Goal: Information Seeking & Learning: Understand process/instructions

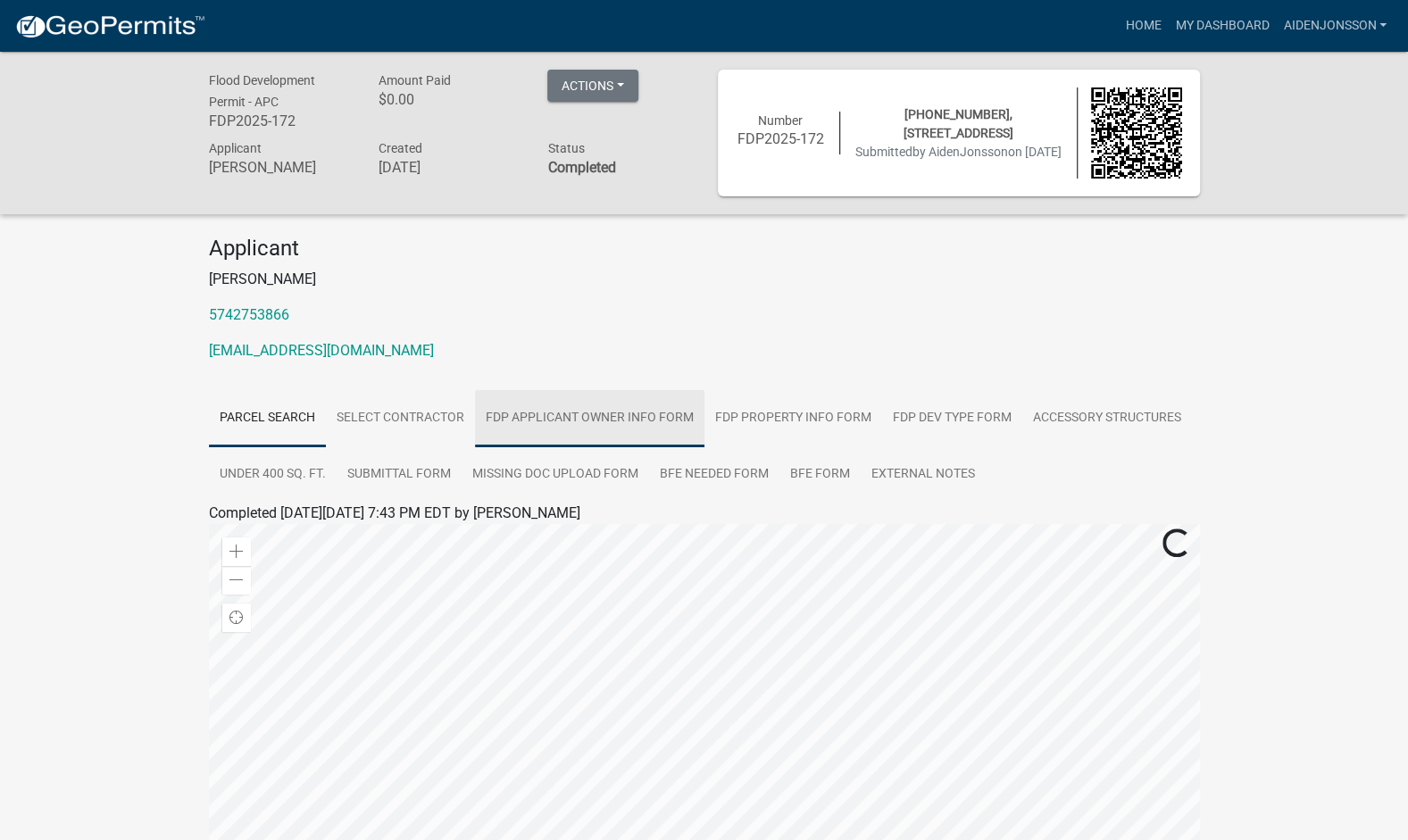
click at [533, 416] on link "FDP Applicant Owner Info Form" at bounding box center [590, 419] width 230 height 57
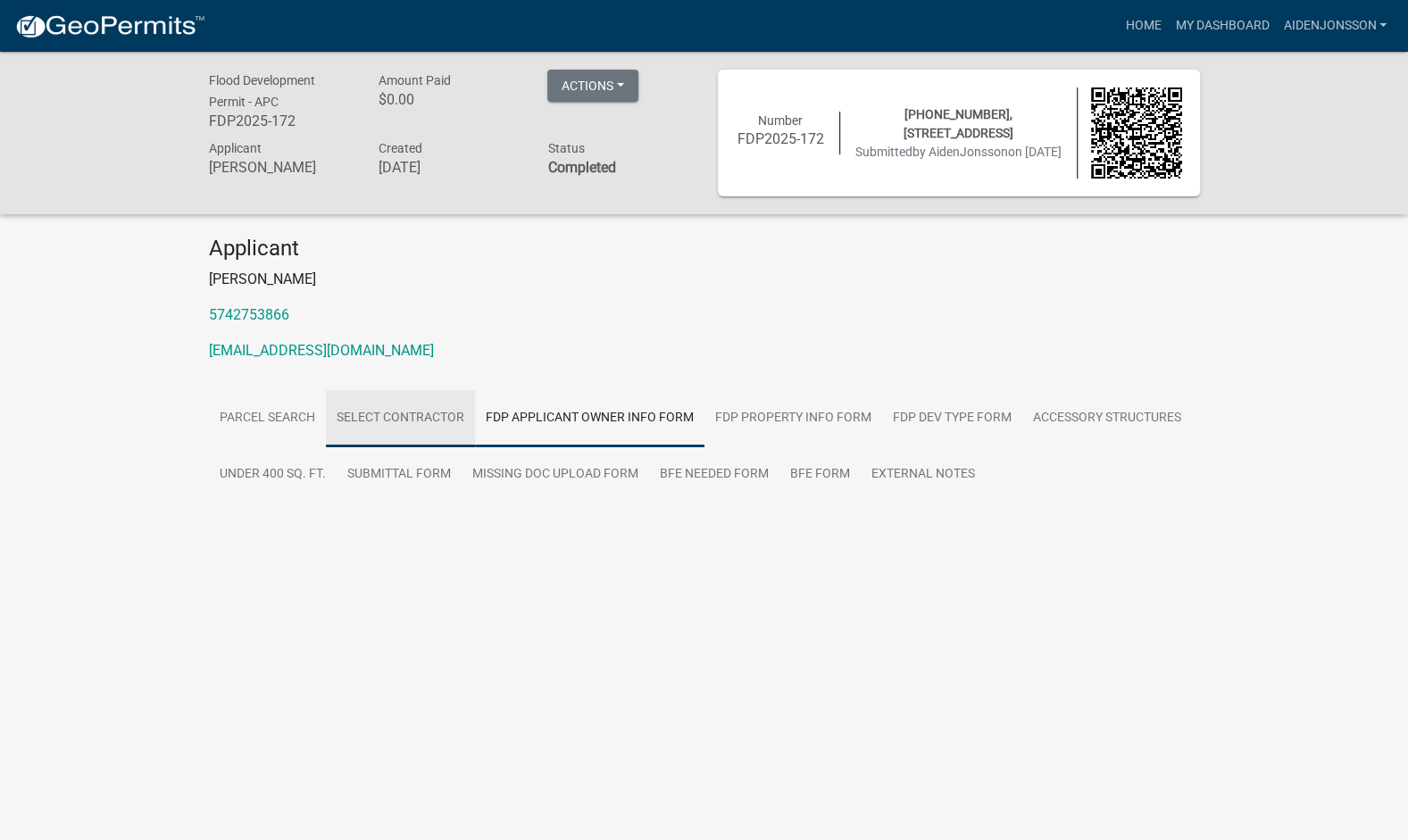
click at [389, 402] on link "Select contractor" at bounding box center [401, 419] width 149 height 57
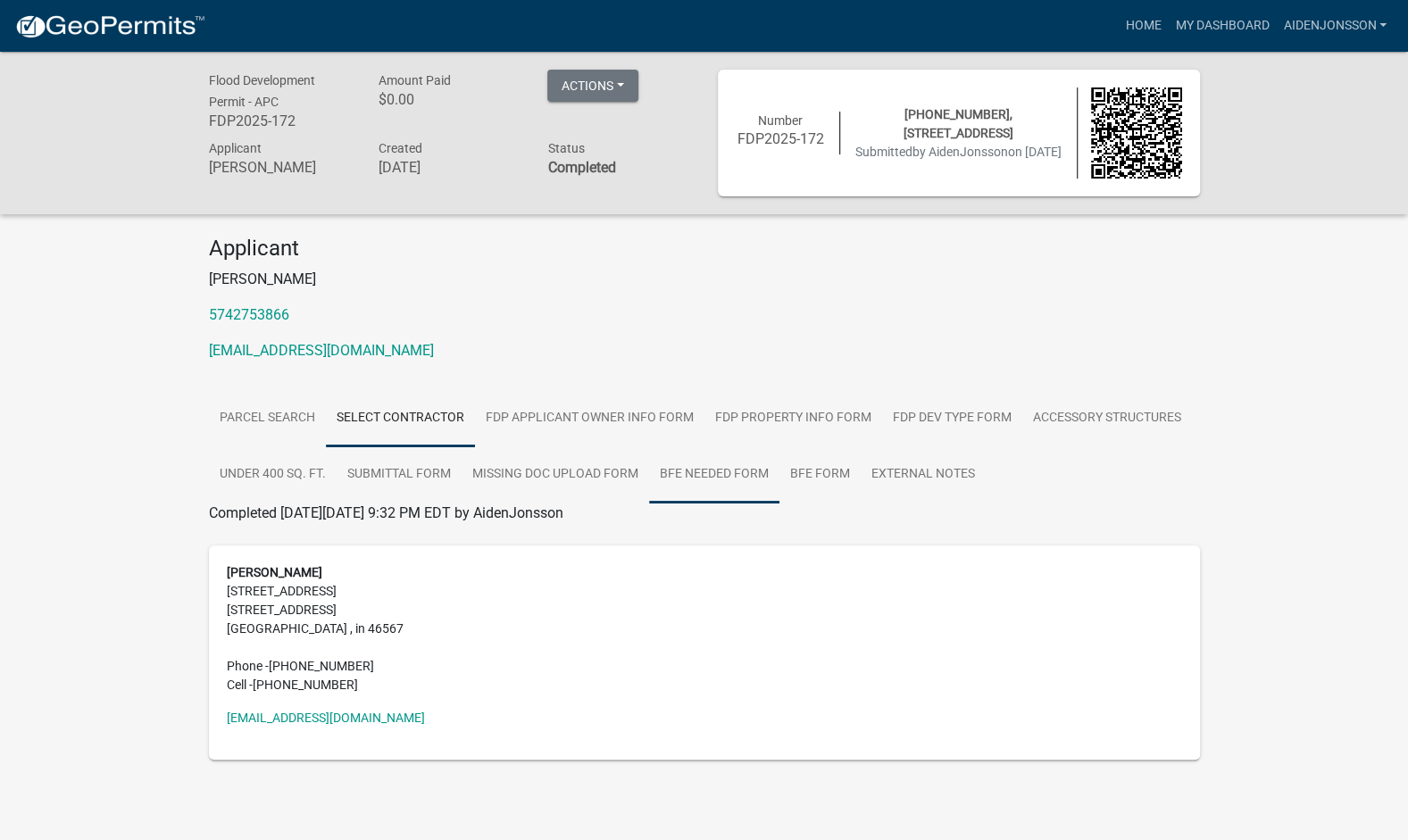
click at [707, 470] on link "BFE Needed Form" at bounding box center [714, 475] width 131 height 57
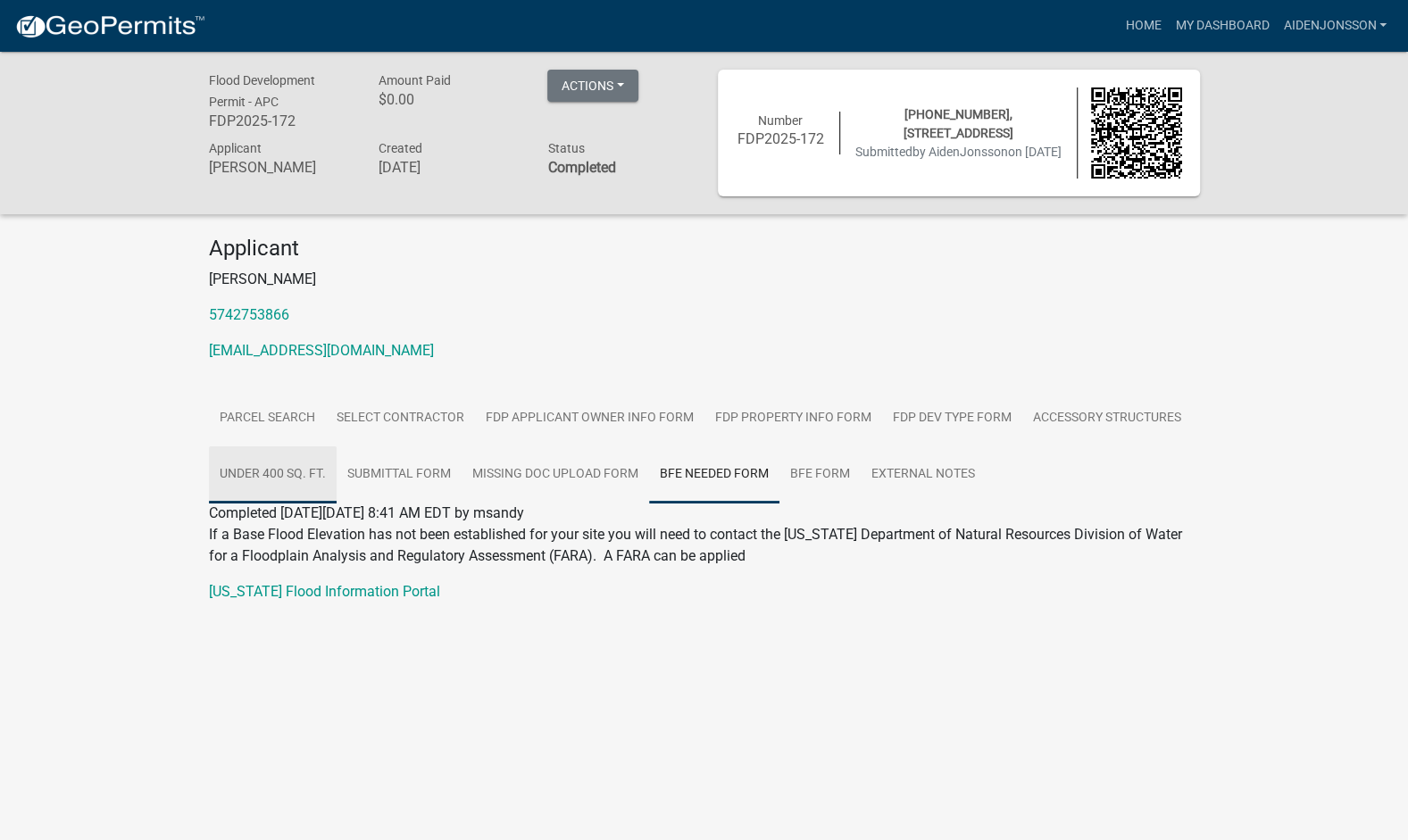
click at [320, 461] on link "Under 400 Sq. Ft." at bounding box center [273, 475] width 128 height 57
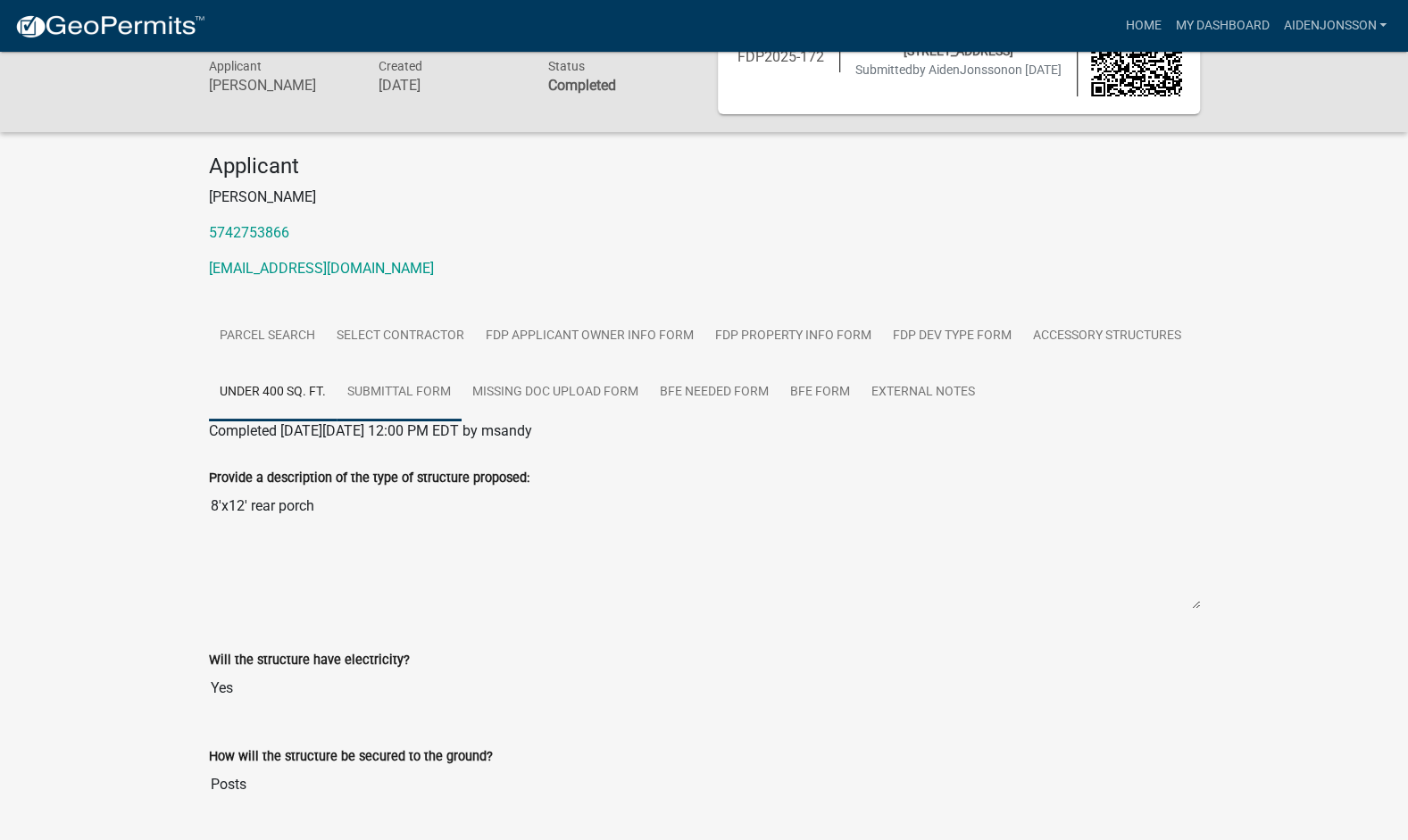
click at [406, 386] on link "Submittal Form" at bounding box center [399, 393] width 125 height 57
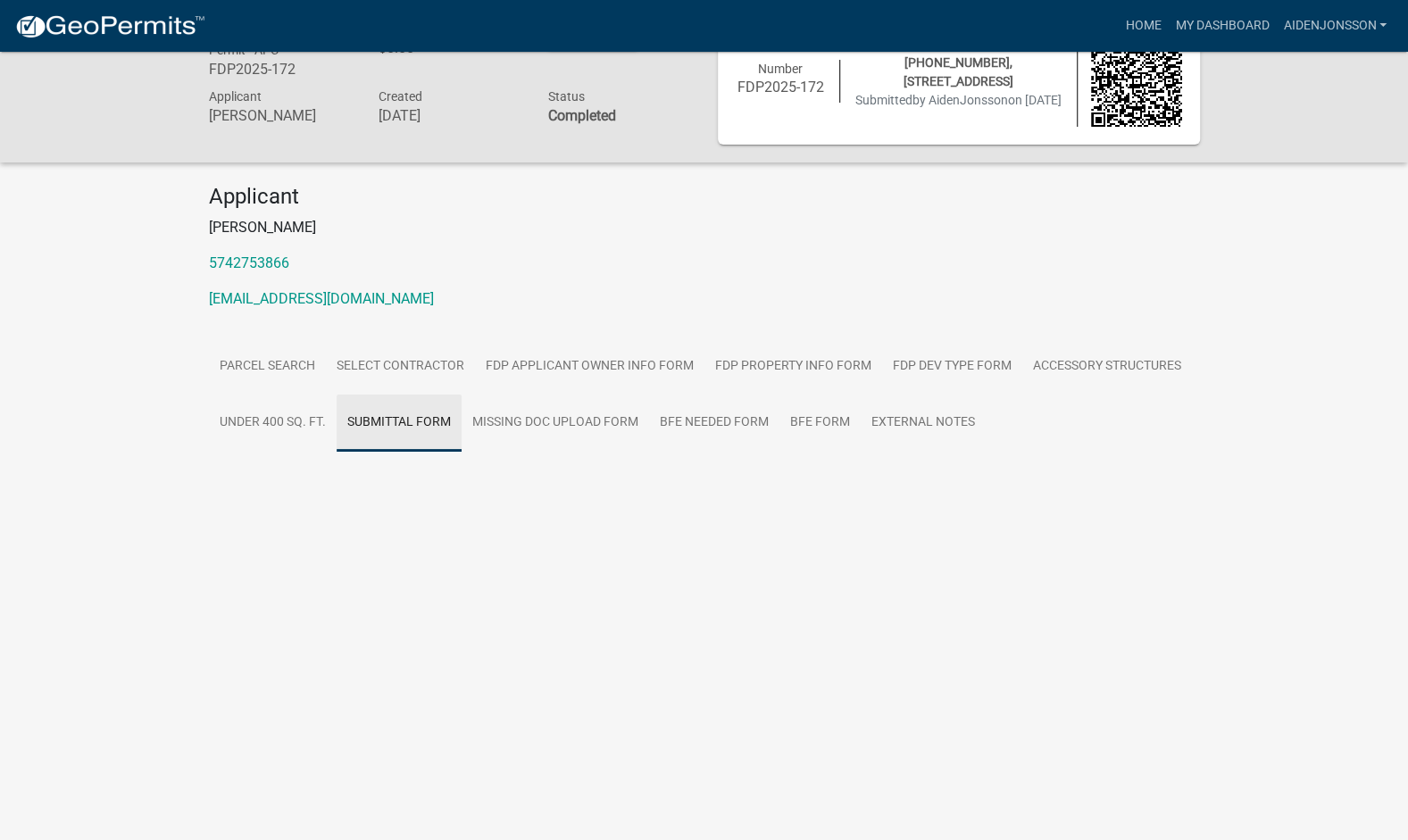
scroll to position [52, 0]
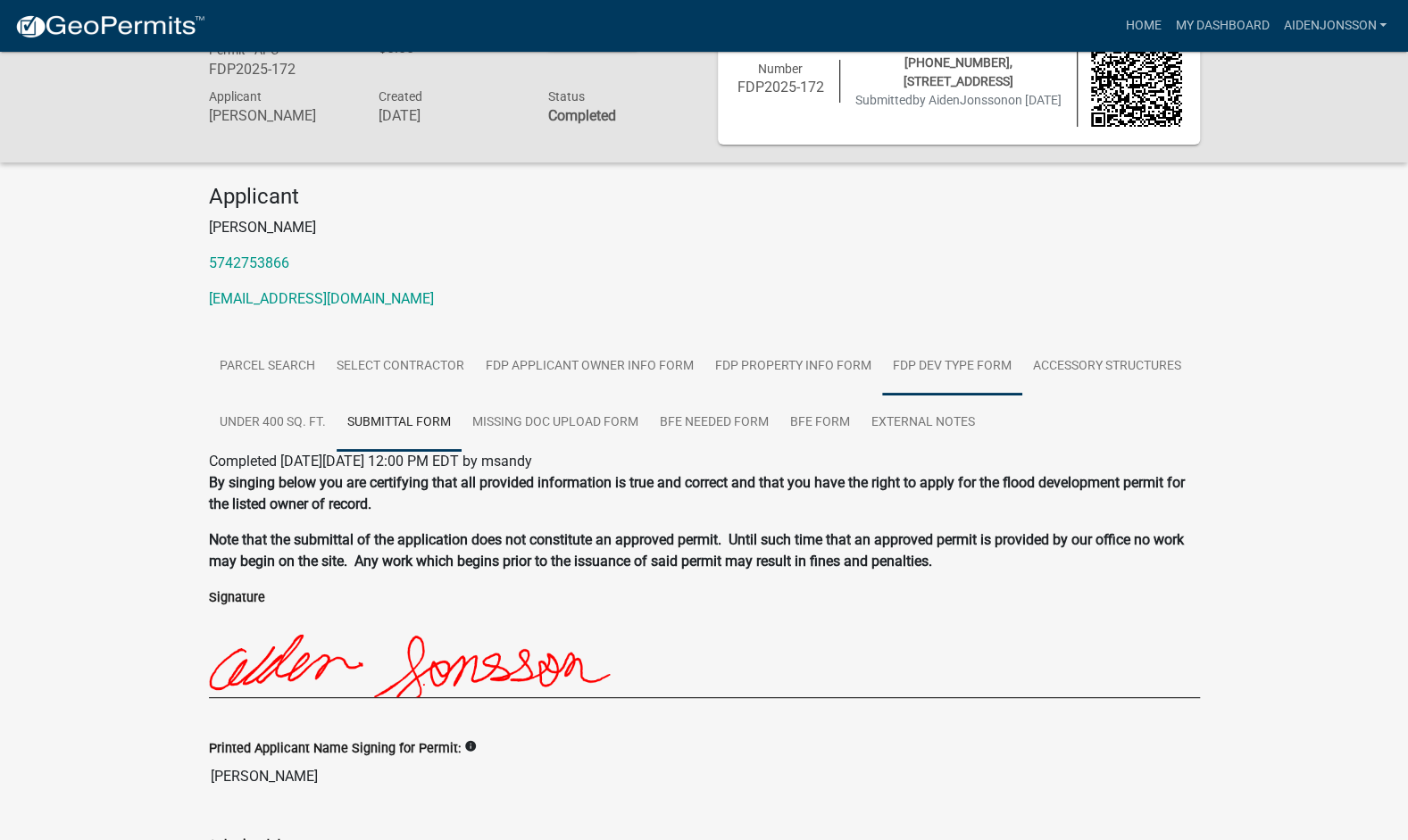
click at [1005, 385] on link "FDP Dev Type Form" at bounding box center [952, 366] width 141 height 57
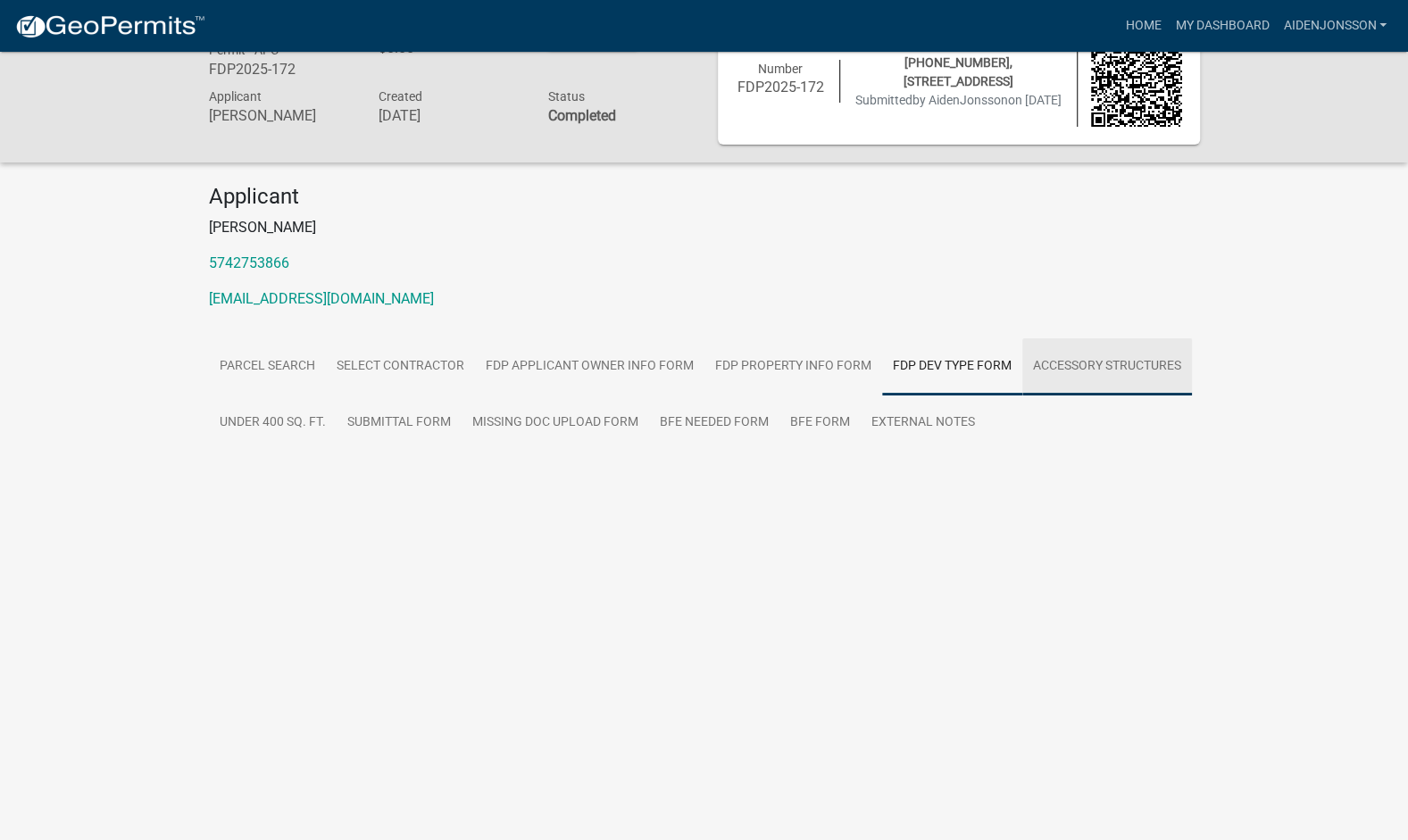
click at [1095, 386] on link "Accessory Structures" at bounding box center [1106, 366] width 170 height 57
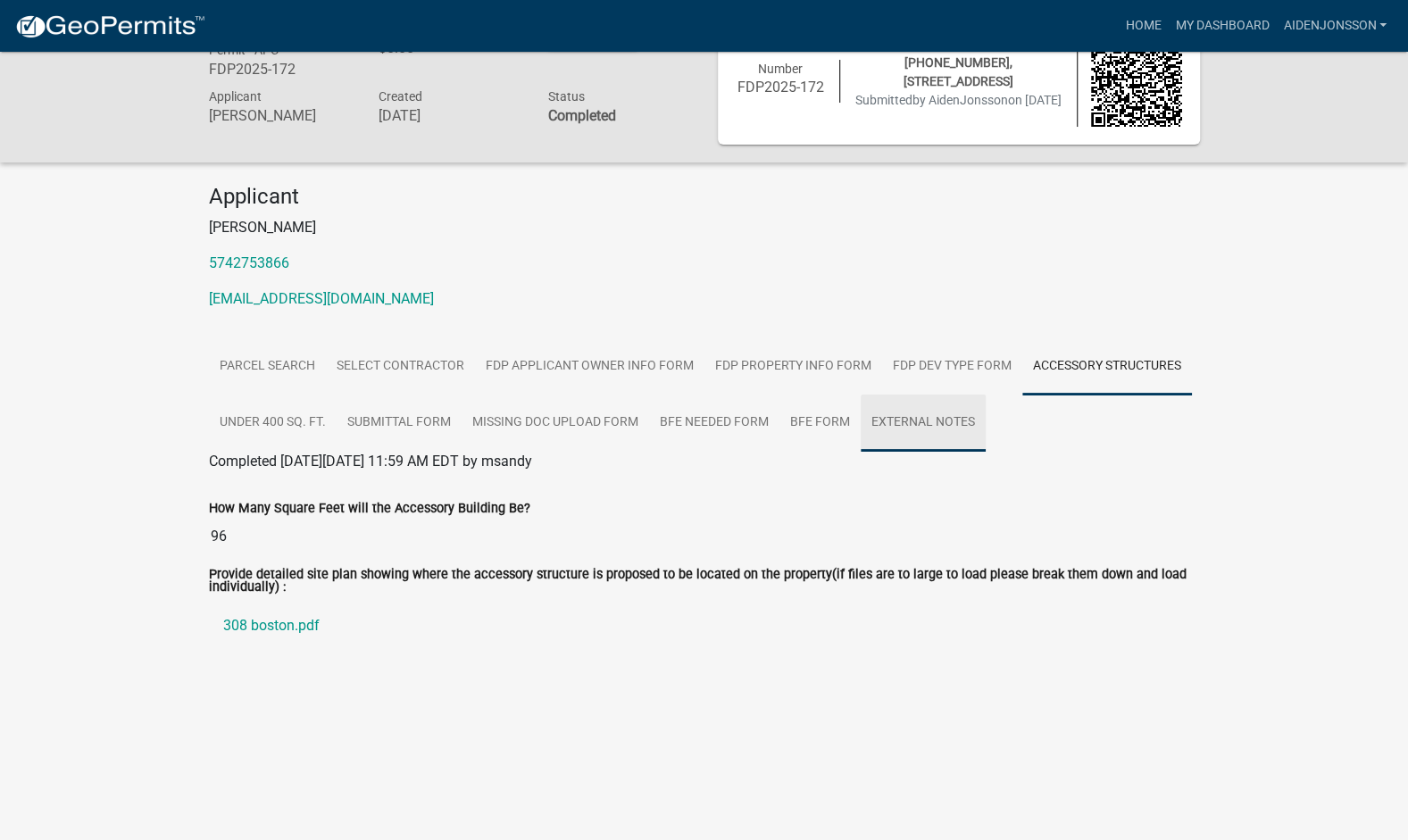
click at [935, 424] on link "External Notes" at bounding box center [923, 423] width 125 height 57
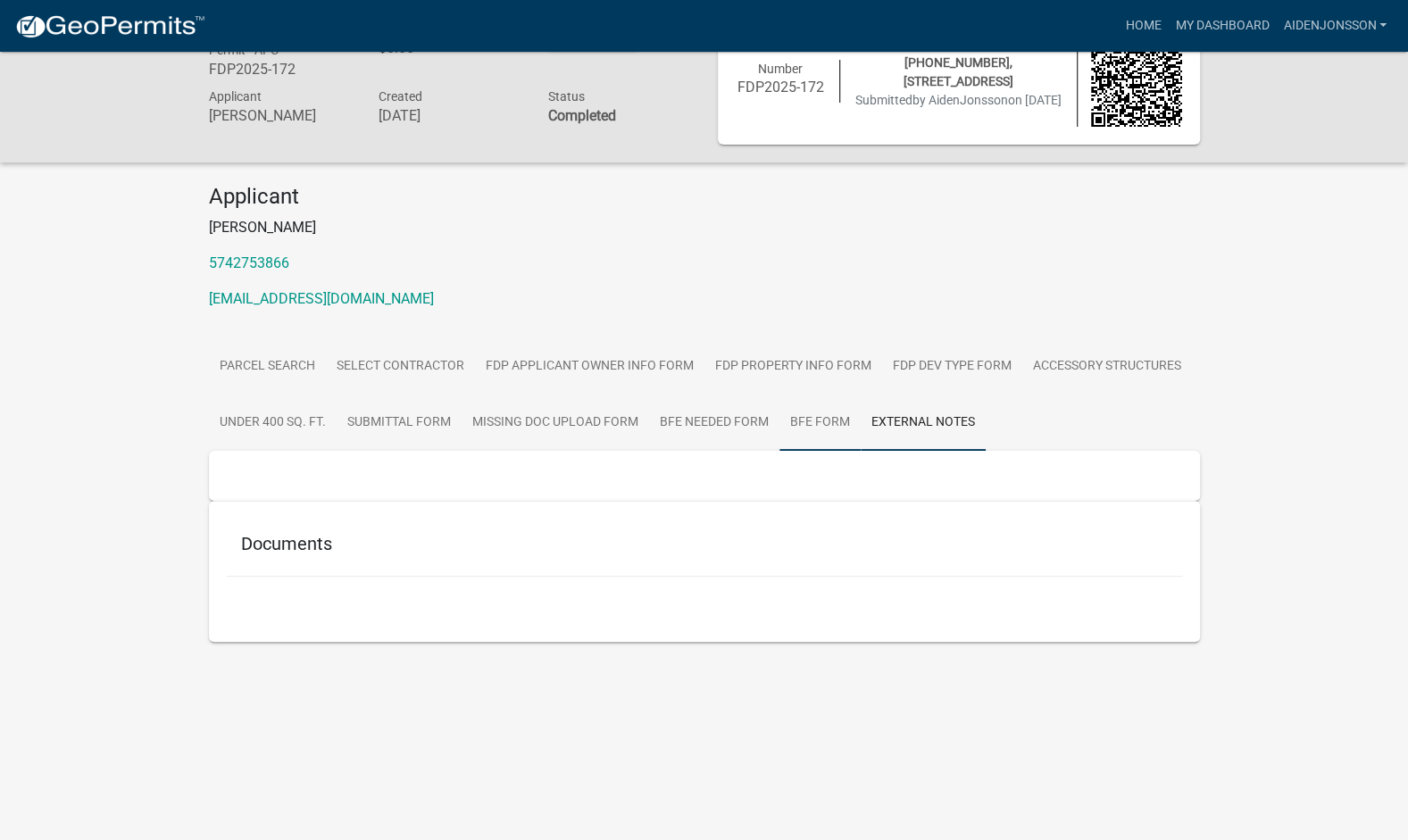
click at [793, 409] on link "BFE Form" at bounding box center [819, 423] width 82 height 57
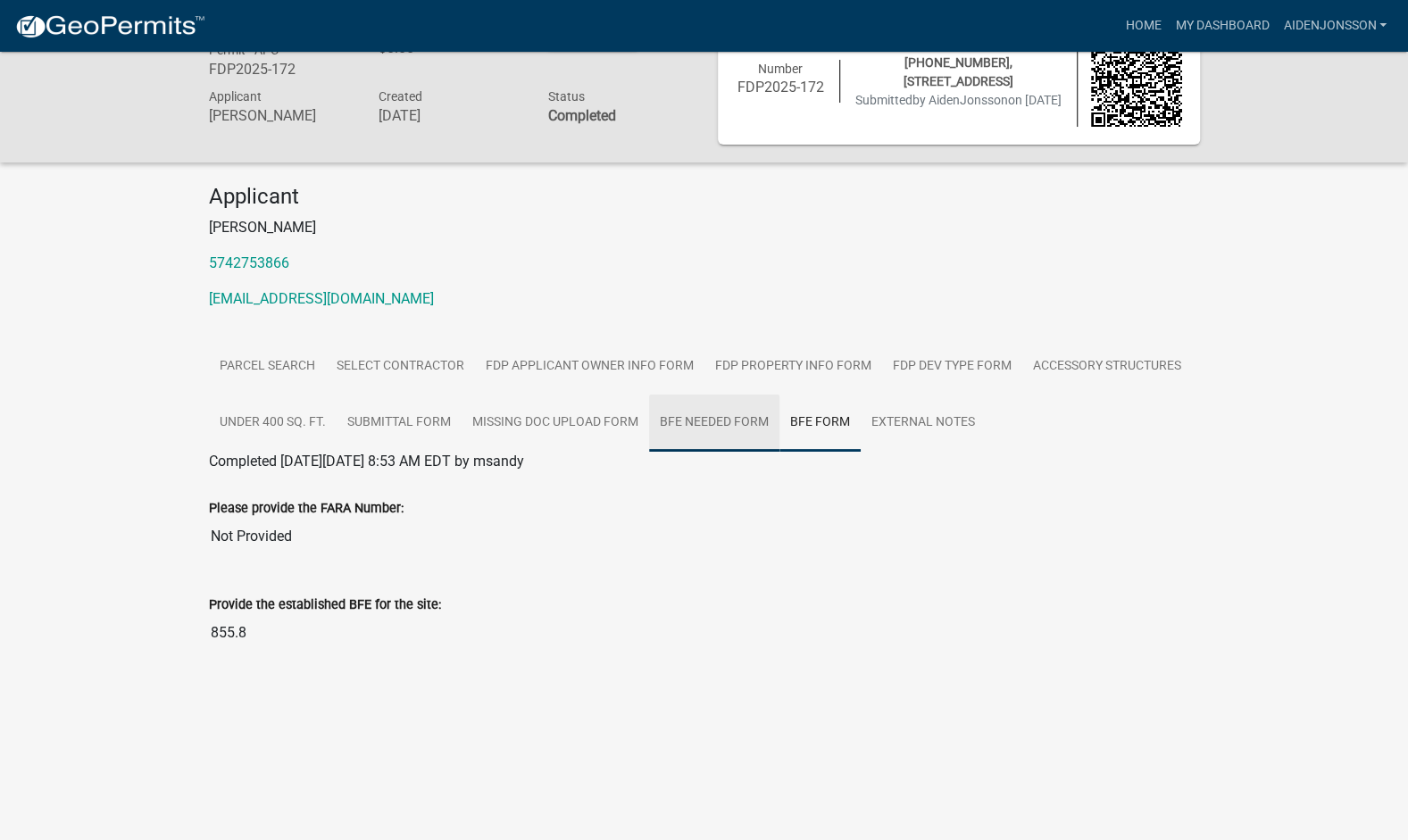
click at [732, 418] on link "BFE Needed Form" at bounding box center [714, 423] width 131 height 57
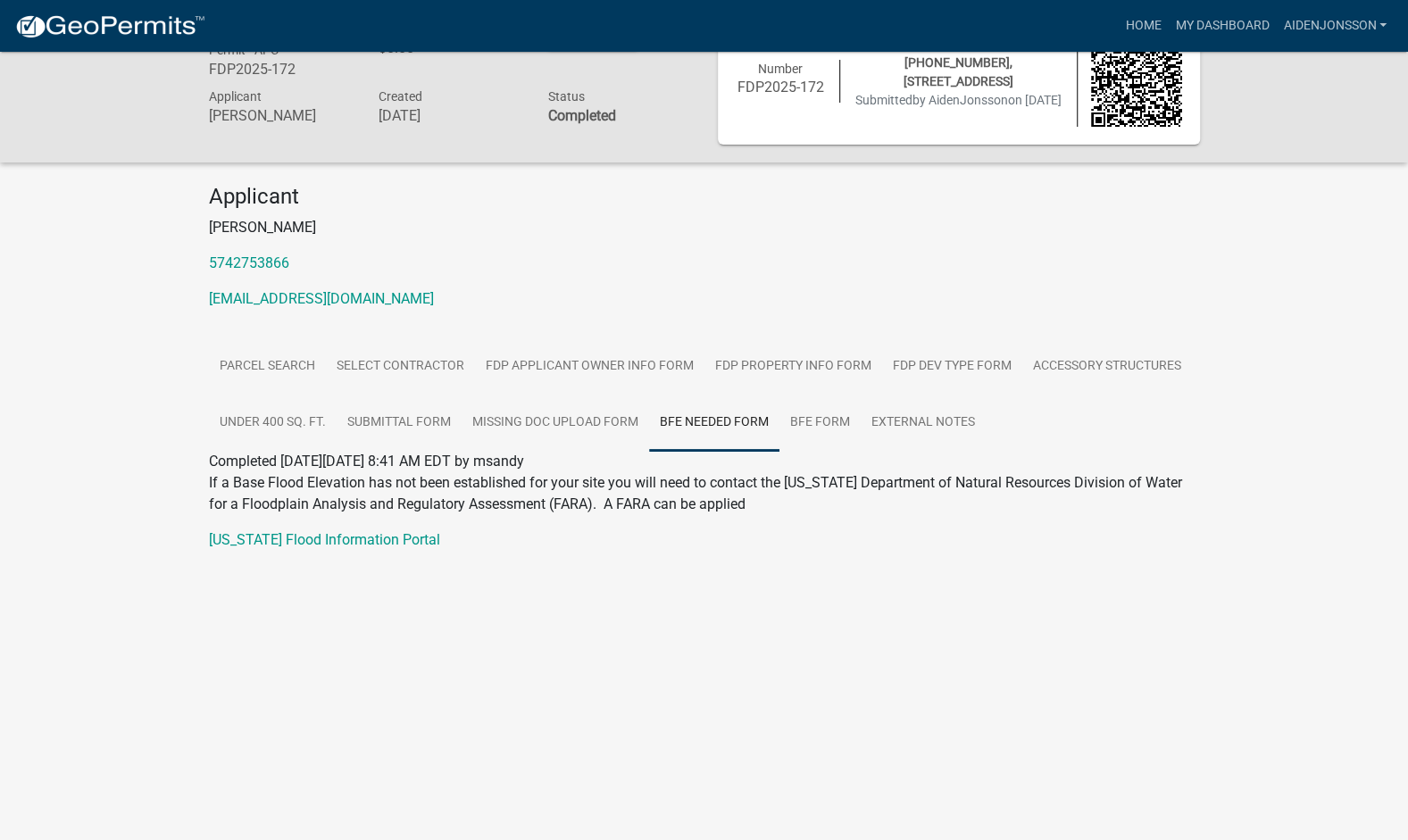
click at [952, 625] on div "If a Base Flood Elevation has not been established for your site you will need …" at bounding box center [704, 554] width 1018 height 164
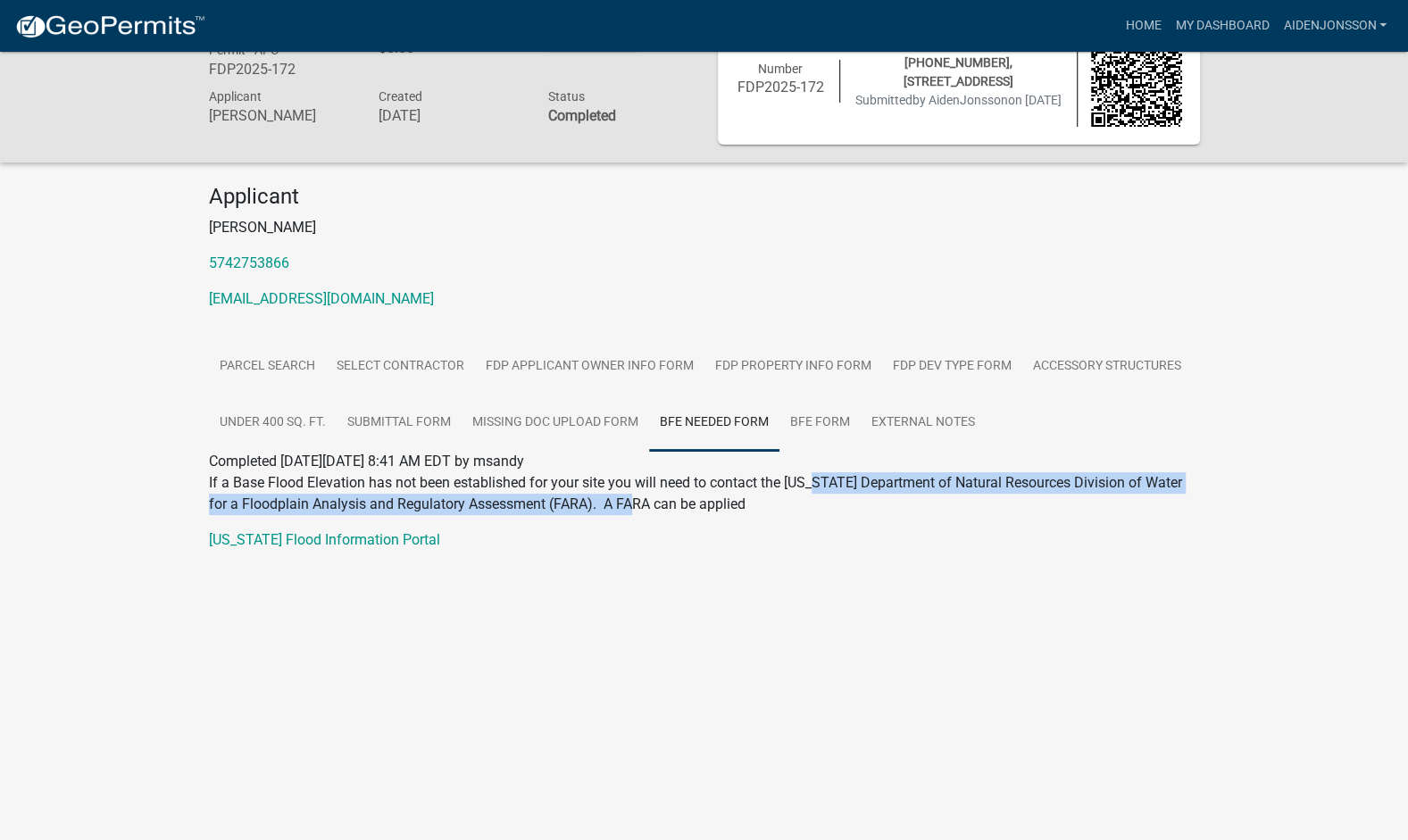
drag, startPoint x: 622, startPoint y: 497, endPoint x: 813, endPoint y: 482, distance: 191.6
click at [813, 482] on p "If a Base Flood Elevation has not been established for your site you will need …" at bounding box center [704, 494] width 991 height 43
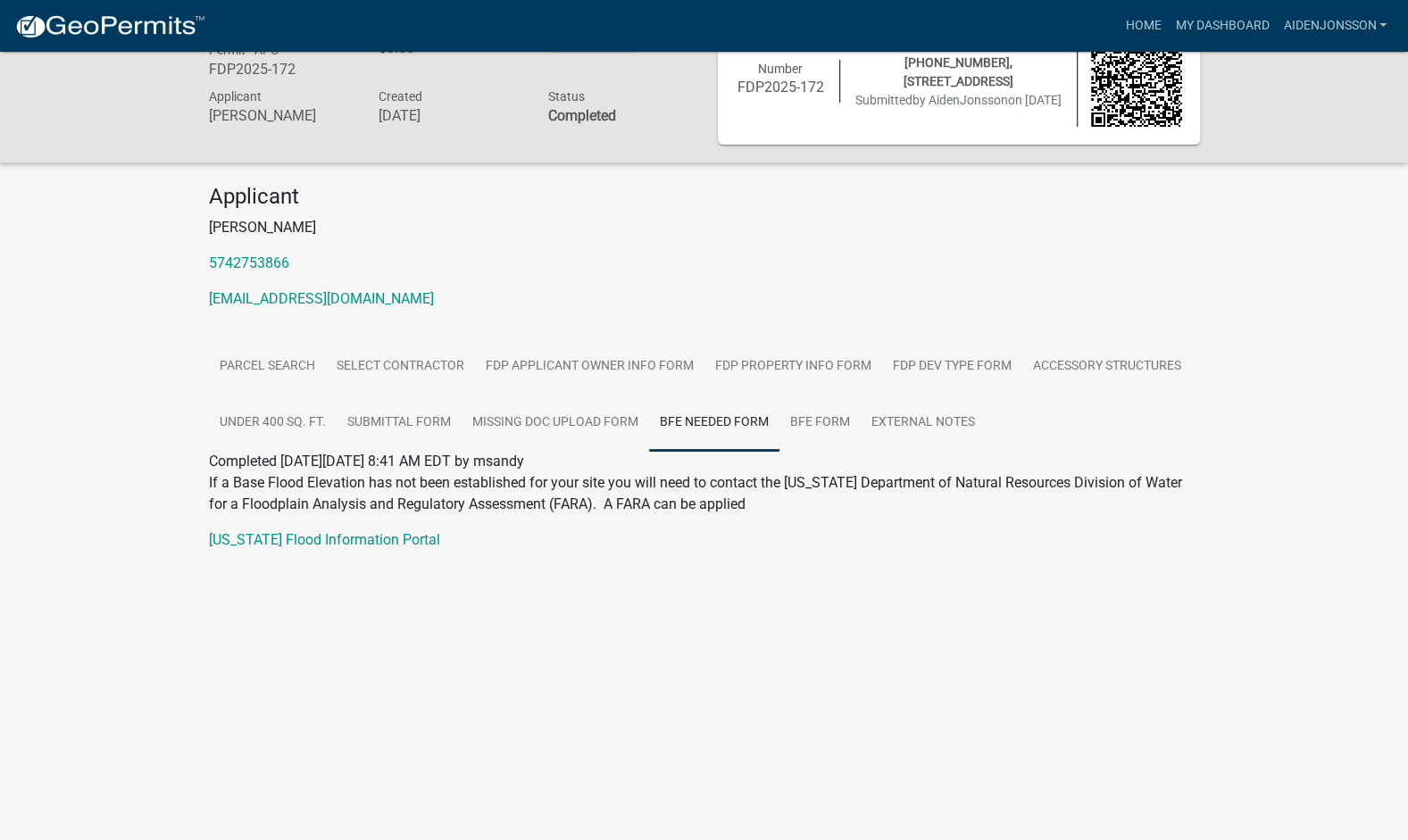
drag, startPoint x: 813, startPoint y: 482, endPoint x: 940, endPoint y: 586, distance: 164.1
click at [940, 586] on p at bounding box center [704, 576] width 991 height 22
click at [391, 546] on link "[US_STATE] Flood Information Portal" at bounding box center [324, 539] width 231 height 17
